Goal: Obtain resource: Obtain resource

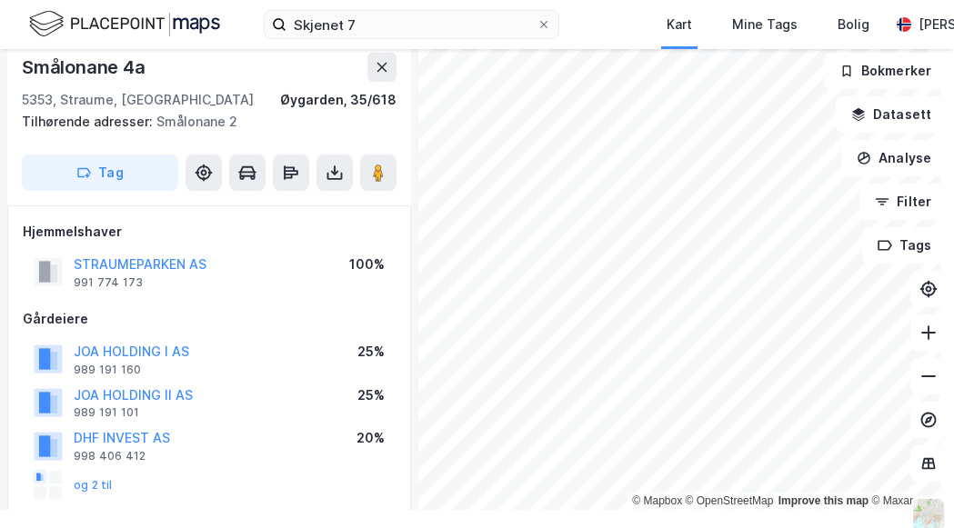
scroll to position [316, 0]
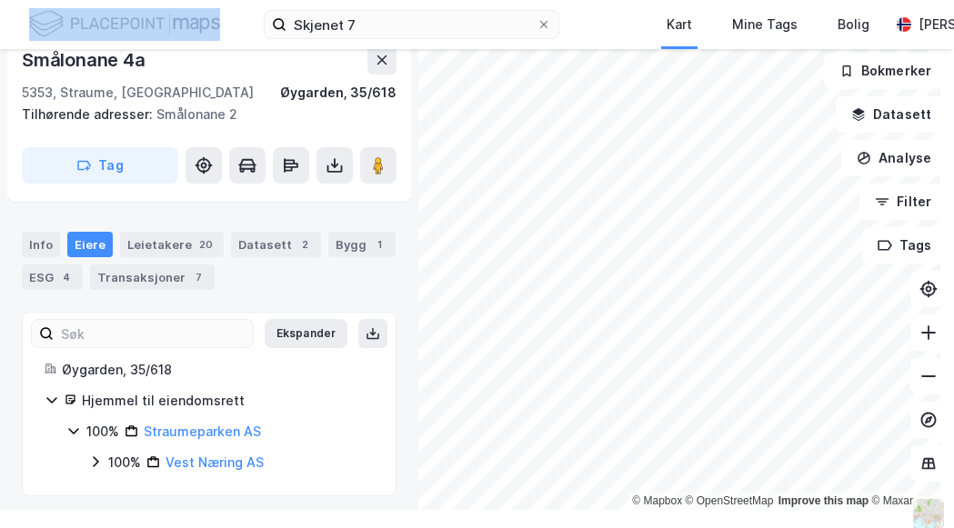
drag, startPoint x: 403, startPoint y: 8, endPoint x: 207, endPoint y: 24, distance: 196.1
click at [207, 24] on div "Skjenet 7 Kart Mine Tags [PERSON_NAME]" at bounding box center [477, 24] width 954 height 49
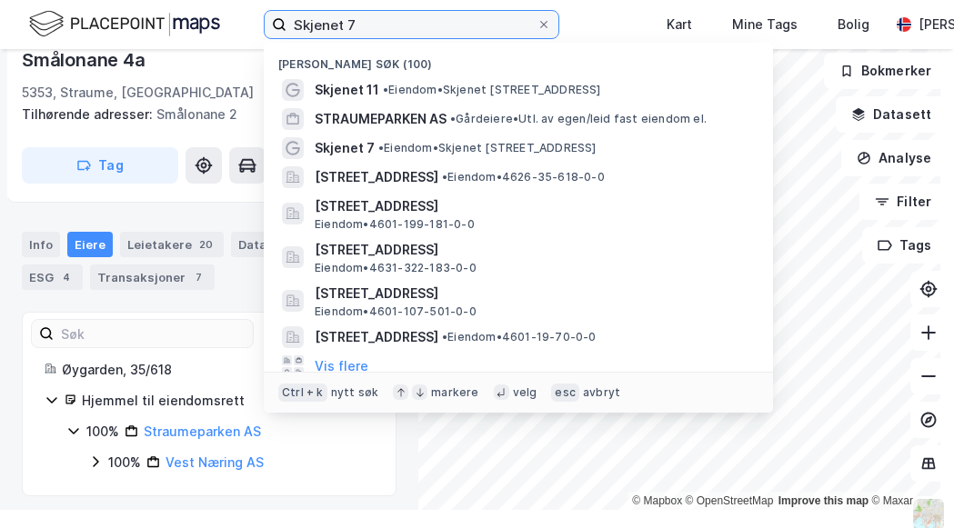
drag, startPoint x: 390, startPoint y: 23, endPoint x: 253, endPoint y: 5, distance: 138.4
click at [253, 5] on div "Skjenet 7 Nylige søk (100) Skjenet 11 • Eiendom • Skjenet 11, [GEOGRAPHIC_DATA]…" at bounding box center [477, 24] width 954 height 49
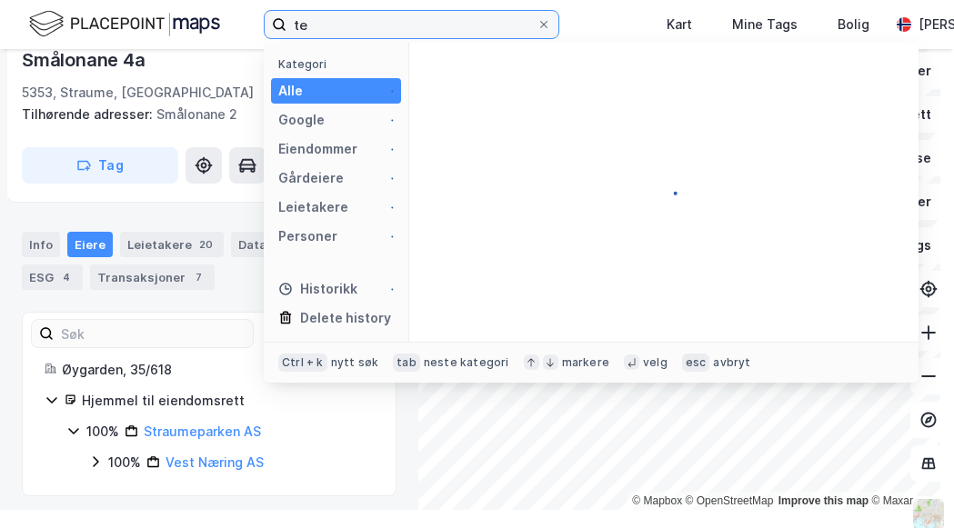
type input "t"
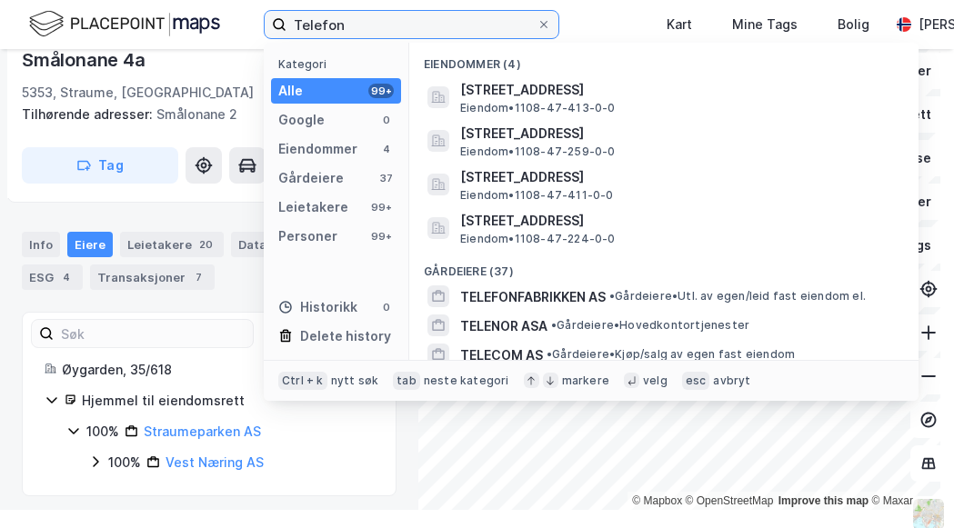
click at [349, 18] on input "Telefon" at bounding box center [411, 24] width 250 height 27
drag, startPoint x: 347, startPoint y: 21, endPoint x: 322, endPoint y: 20, distance: 25.5
click at [322, 20] on input "Telefon" at bounding box center [411, 24] width 250 height 27
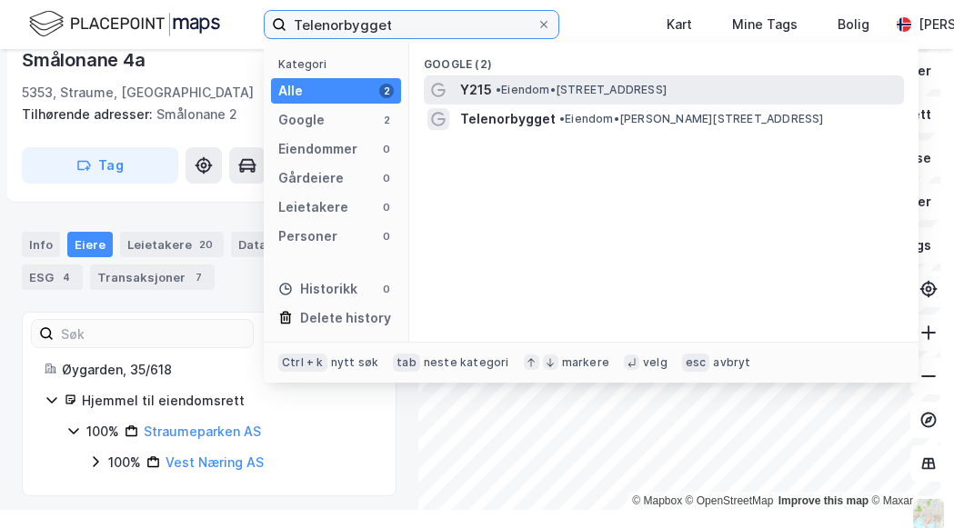
type input "Telenorbygget"
click at [530, 97] on div "Y215 • Eiendom • [STREET_ADDRESS]" at bounding box center [680, 90] width 440 height 22
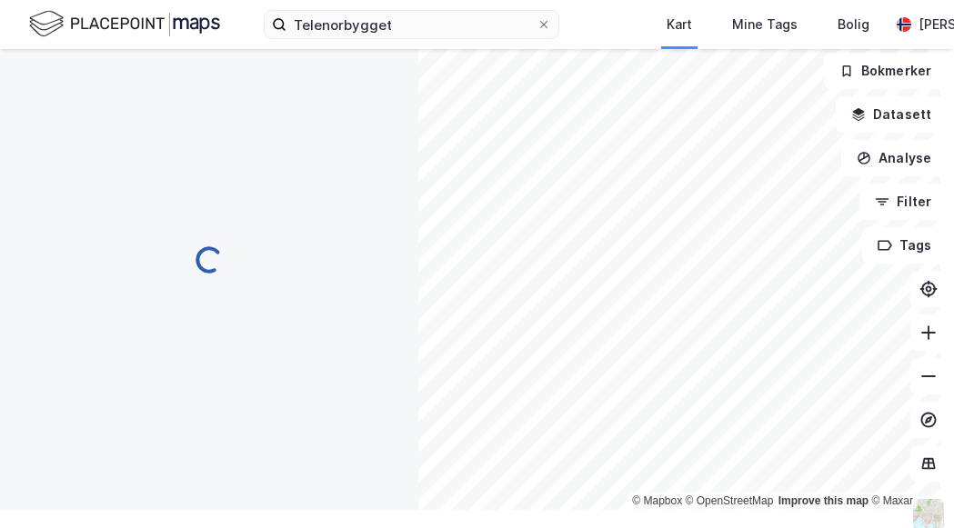
scroll to position [125, 0]
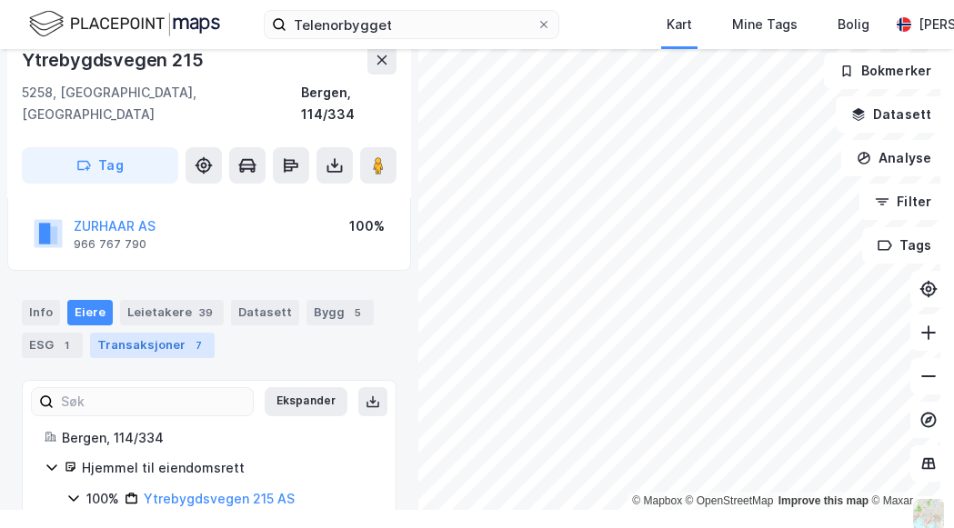
click at [154, 333] on div "Transaksjoner 7" at bounding box center [152, 345] width 125 height 25
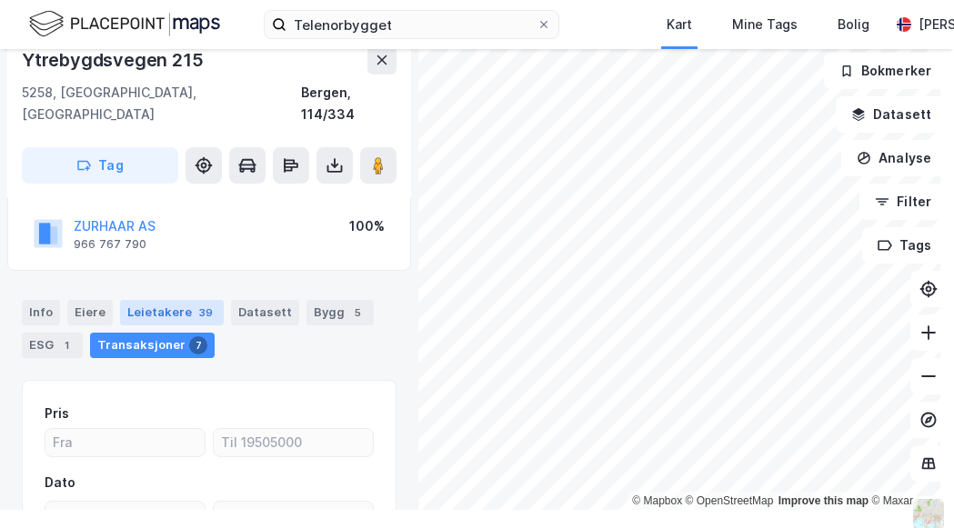
click at [170, 300] on div "Leietakere 39" at bounding box center [172, 312] width 104 height 25
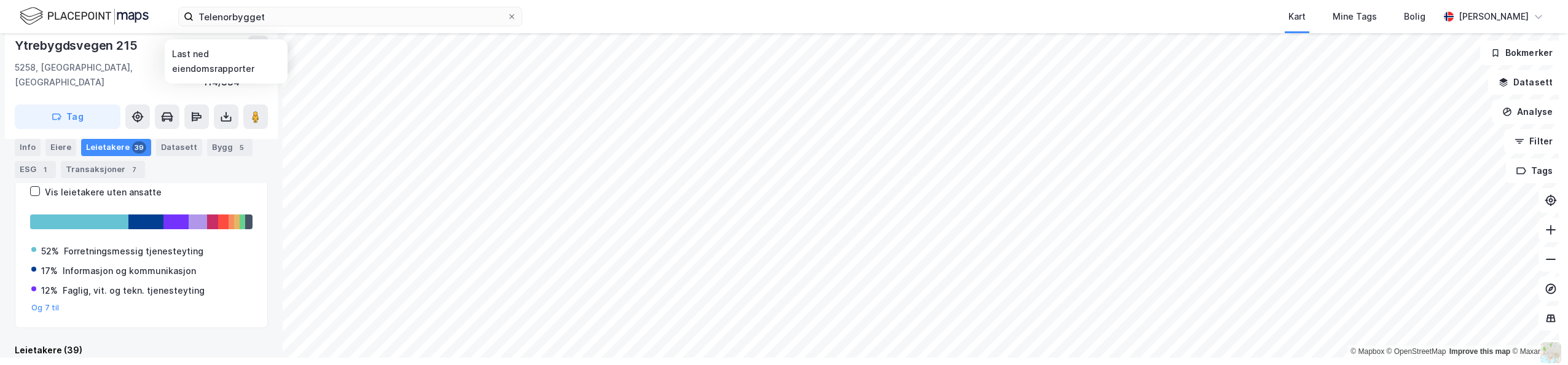
scroll to position [308, 0]
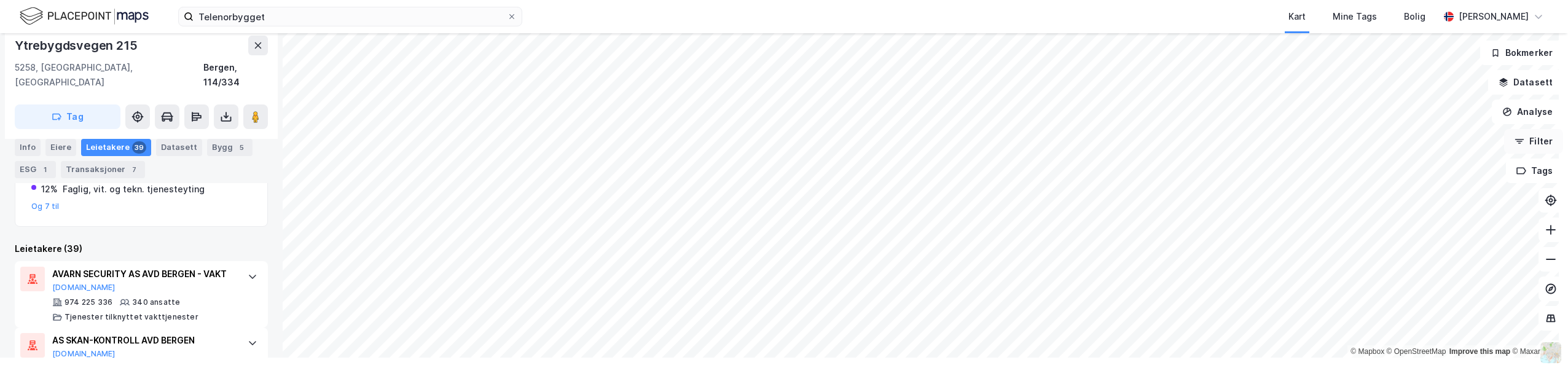
click at [644, 146] on button "Filter" at bounding box center [1534, 141] width 59 height 24
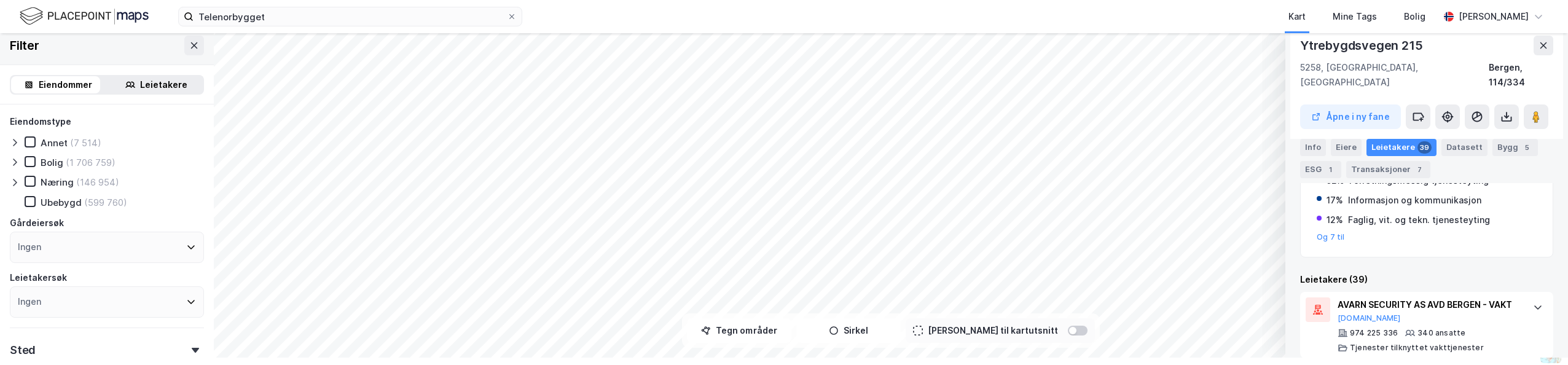
scroll to position [272, 0]
click at [644, 111] on icon at bounding box center [1506, 117] width 12 height 12
click at [644, 129] on div "Info [PERSON_NAME] 39 Datasett Bygg 5 ESG 1 Transaksjoner 7" at bounding box center [1427, 153] width 283 height 59
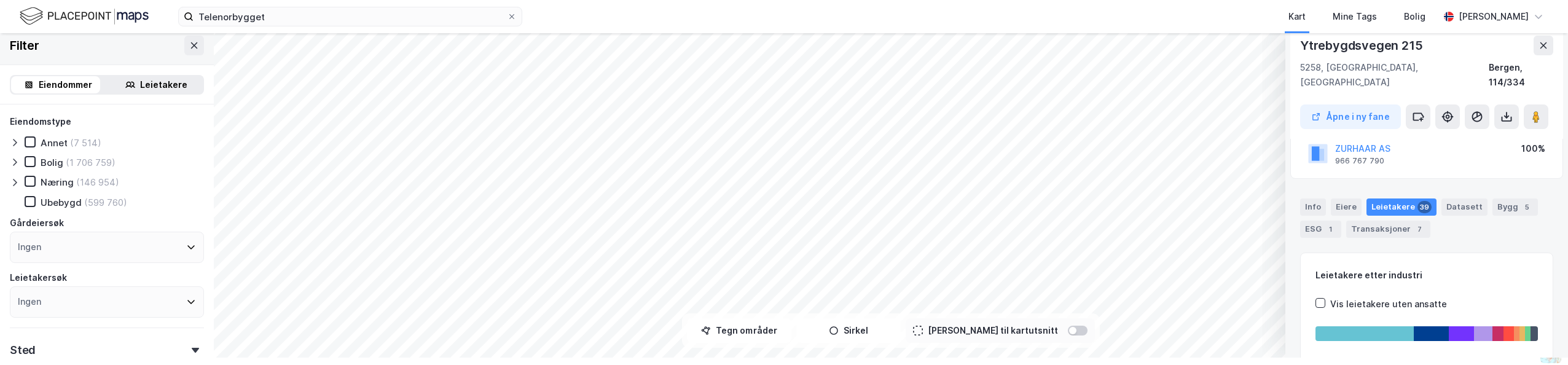
scroll to position [88, 0]
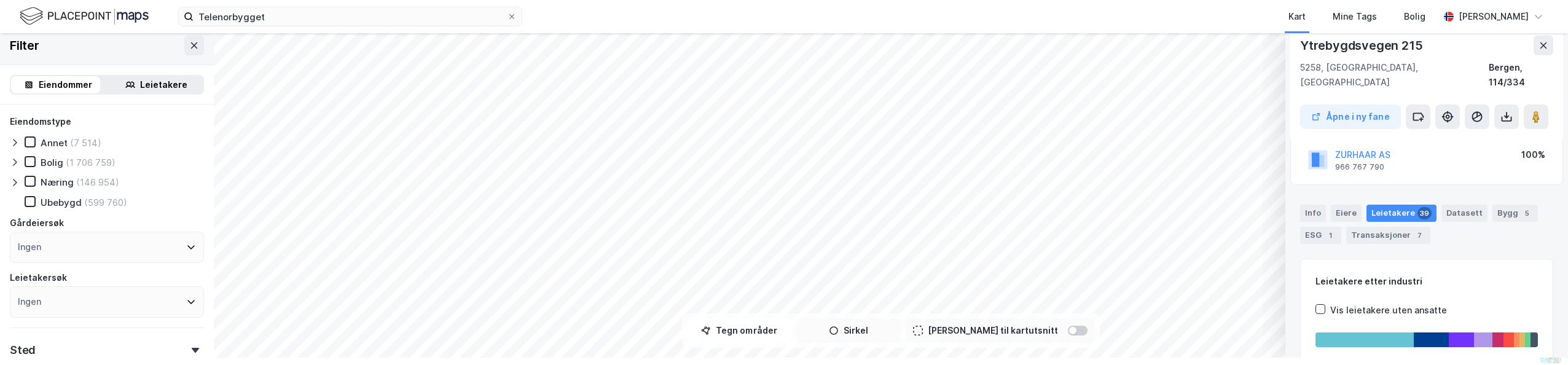
click at [644, 328] on icon "button" at bounding box center [834, 331] width 10 height 10
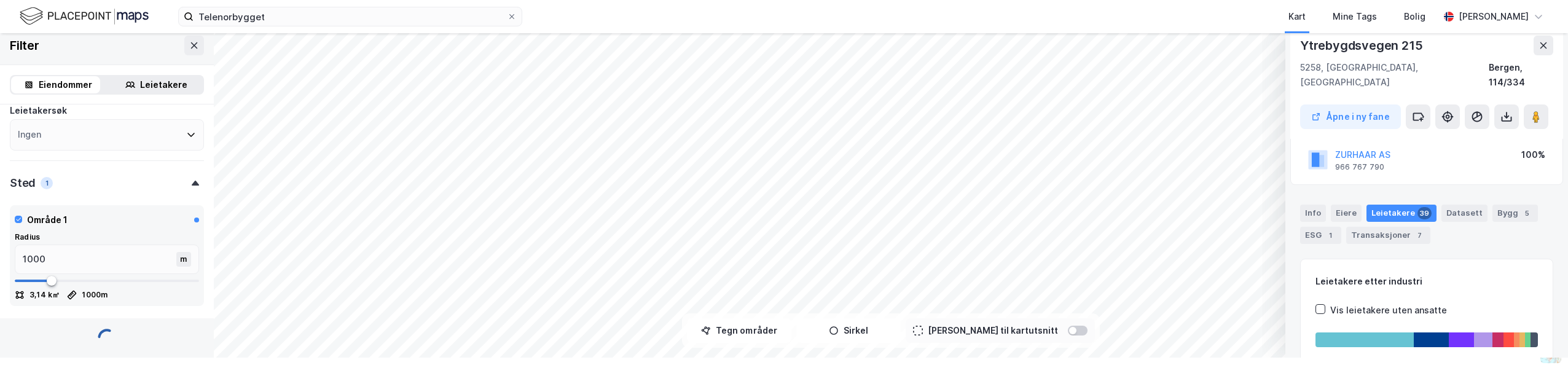
scroll to position [262, 0]
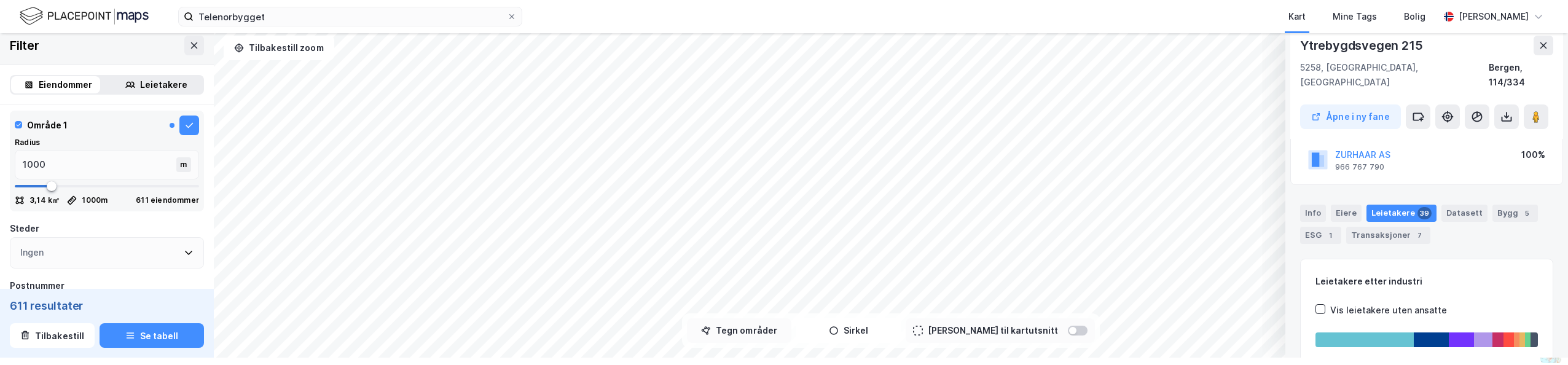
click at [644, 330] on button "Tegn områder" at bounding box center [739, 331] width 105 height 24
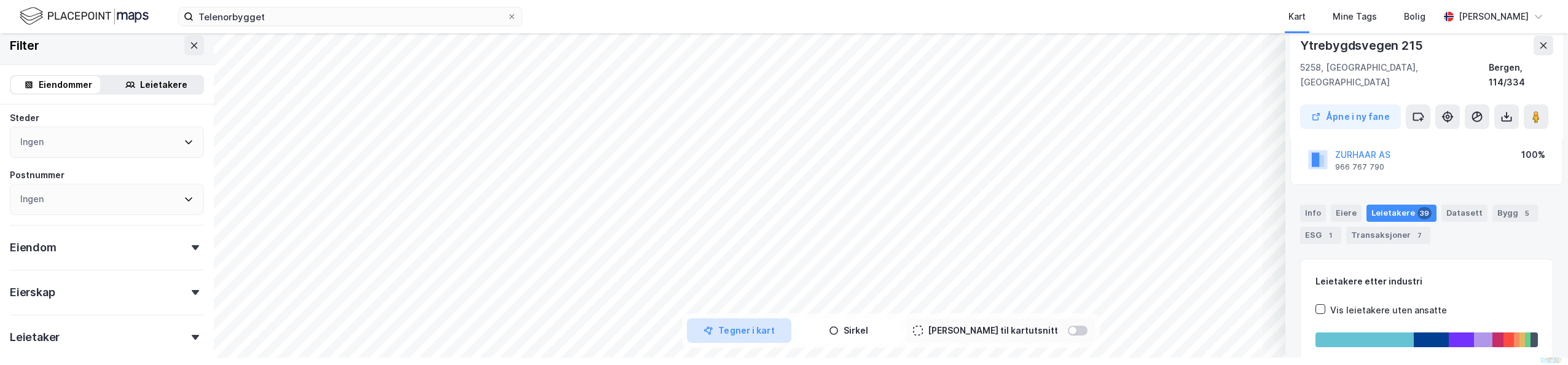
click at [644, 324] on button "Tegner i kart" at bounding box center [739, 331] width 105 height 24
drag, startPoint x: 773, startPoint y: 145, endPoint x: 768, endPoint y: 148, distance: 5.8
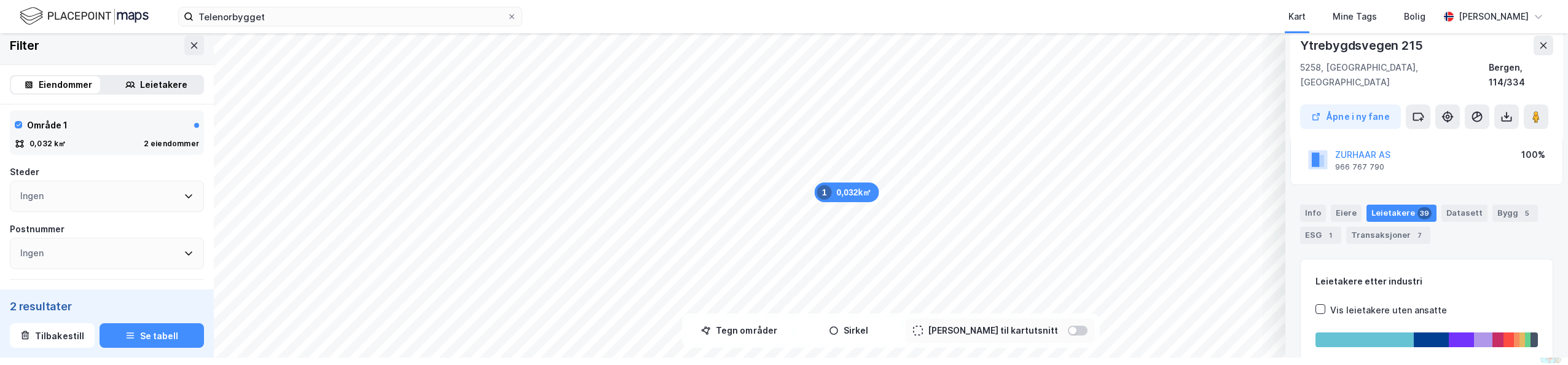
click at [159, 91] on div "Leietakere" at bounding box center [156, 84] width 93 height 17
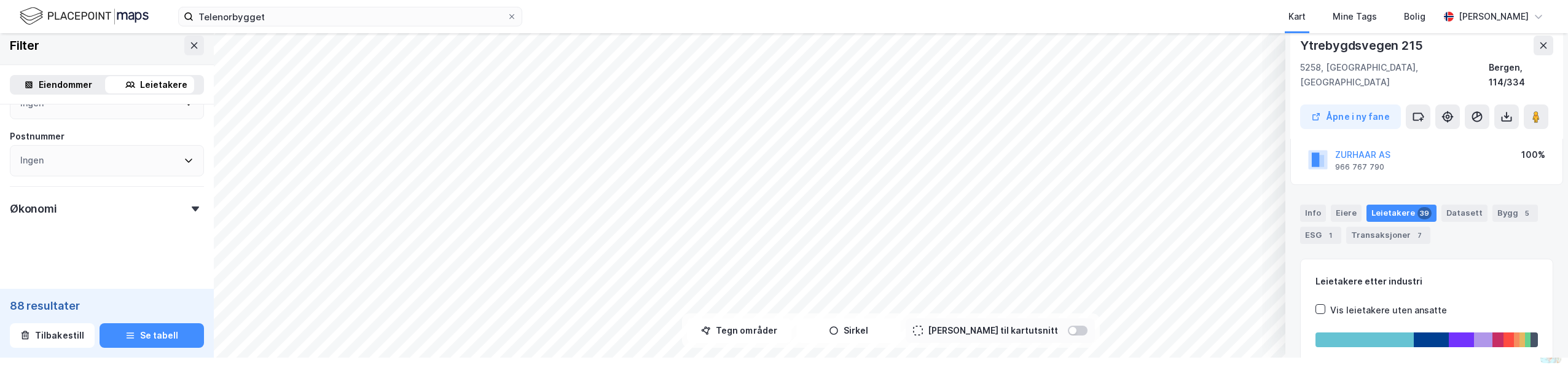
scroll to position [641, 0]
click at [128, 337] on icon "button" at bounding box center [130, 335] width 10 height 10
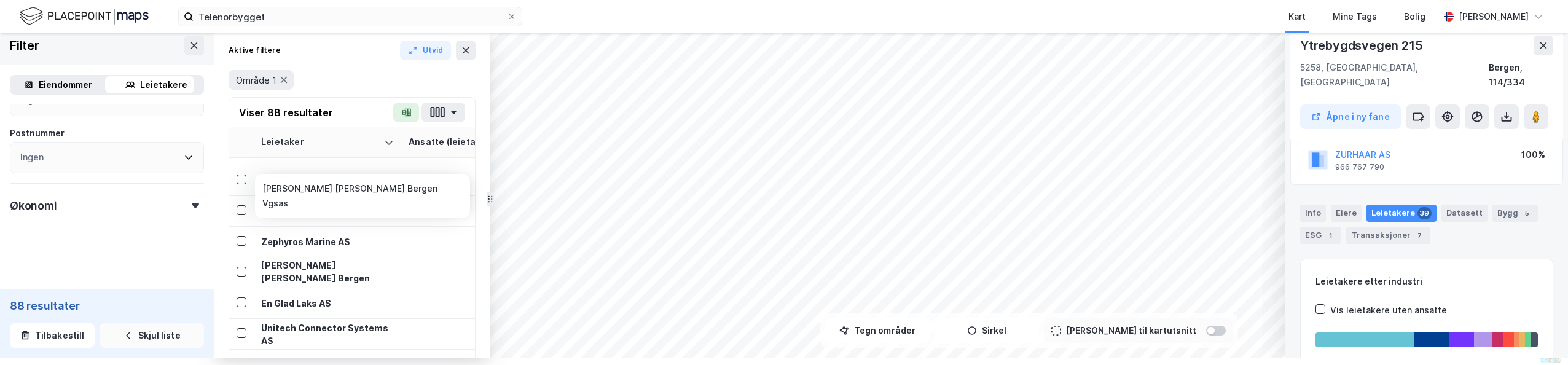
scroll to position [1474, 0]
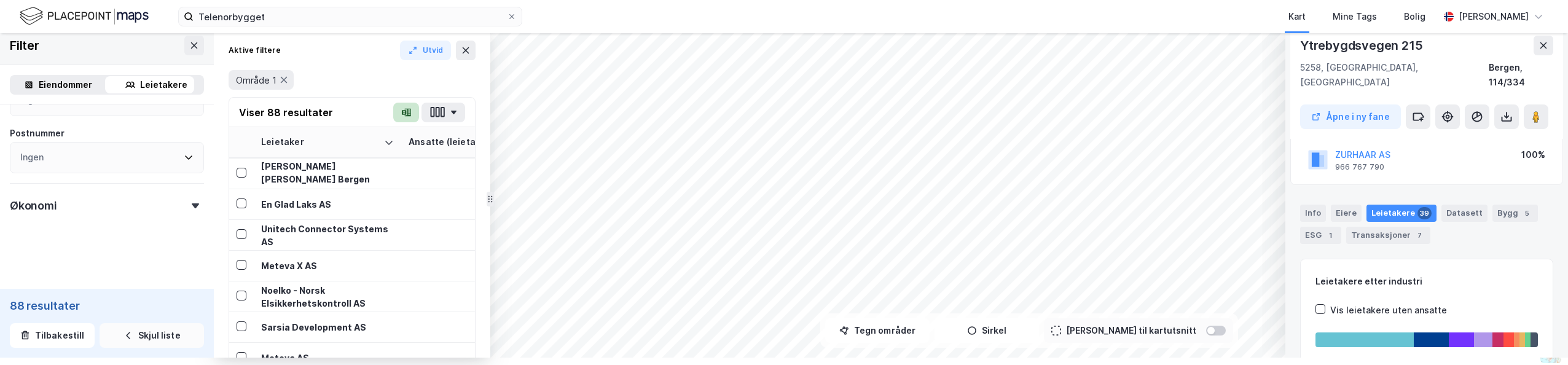
click at [410, 112] on icon "button" at bounding box center [408, 112] width 6 height 8
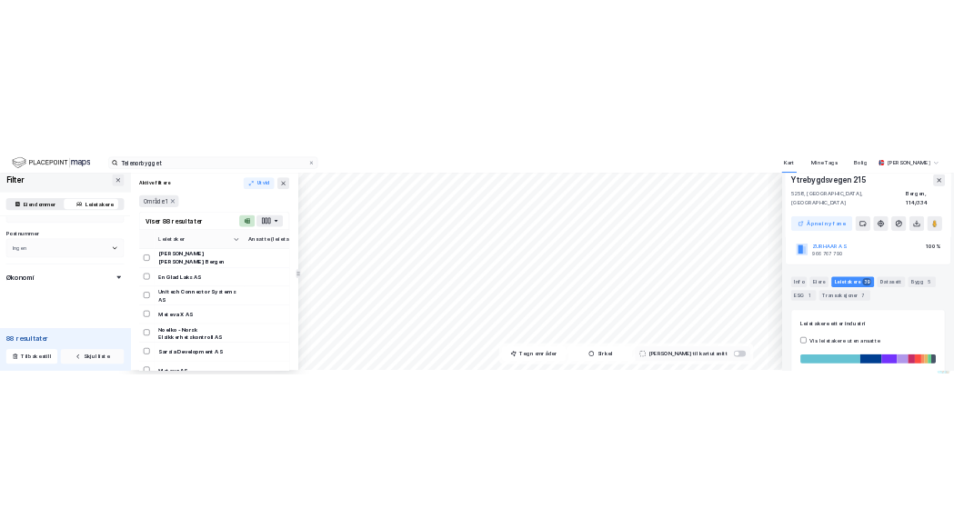
scroll to position [0, 0]
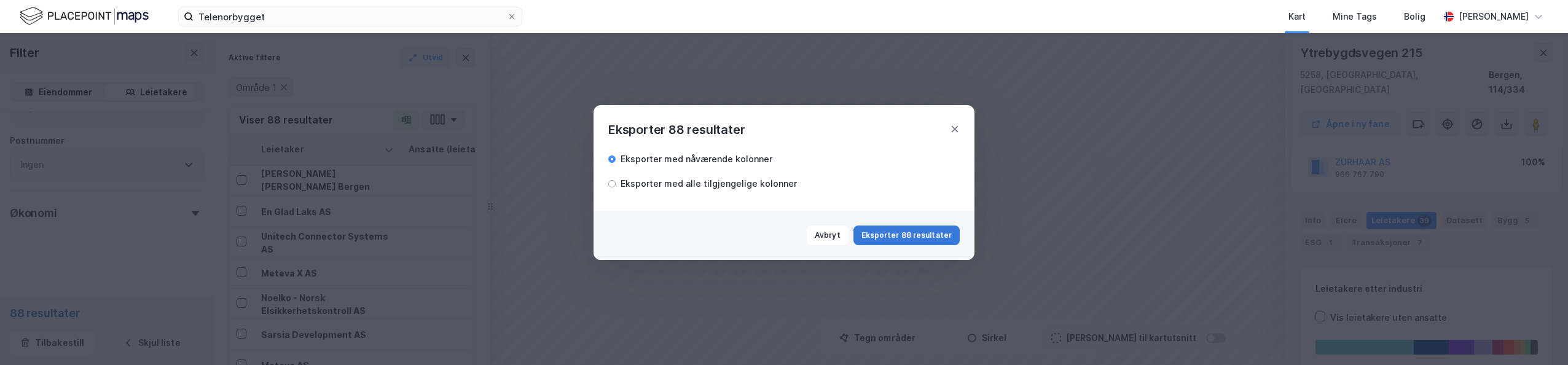
click at [644, 239] on button "Eksporter 88 resultater" at bounding box center [906, 235] width 106 height 20
